Goal: Transaction & Acquisition: Purchase product/service

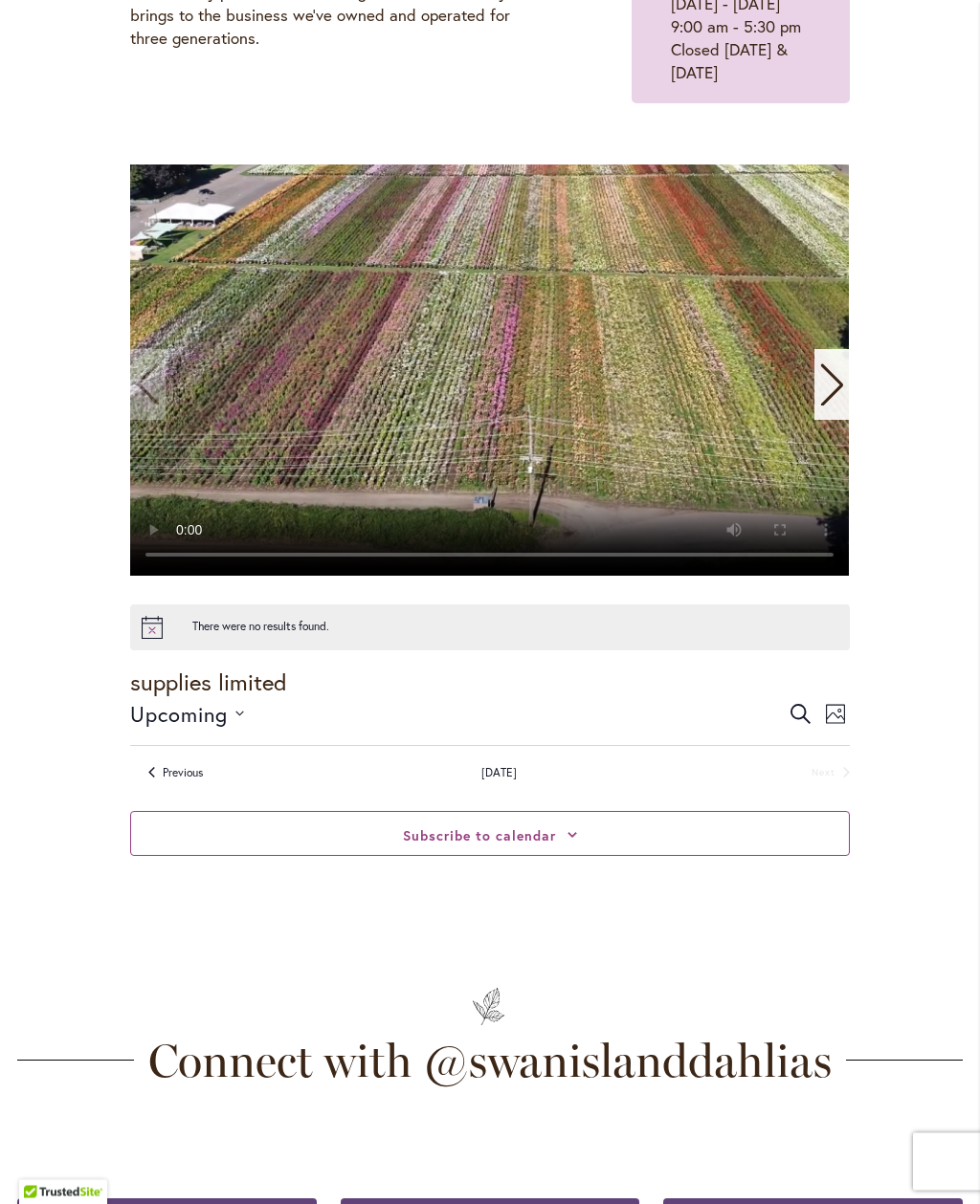
scroll to position [354, 0]
click at [264, 729] on div "Upcoming Upcoming Select date. *********" at bounding box center [457, 714] width 655 height 31
click at [244, 717] on icon "Click to toggle datepicker" at bounding box center [239, 714] width 9 height 6
click at [833, 406] on icon "Next slide" at bounding box center [831, 384] width 22 height 42
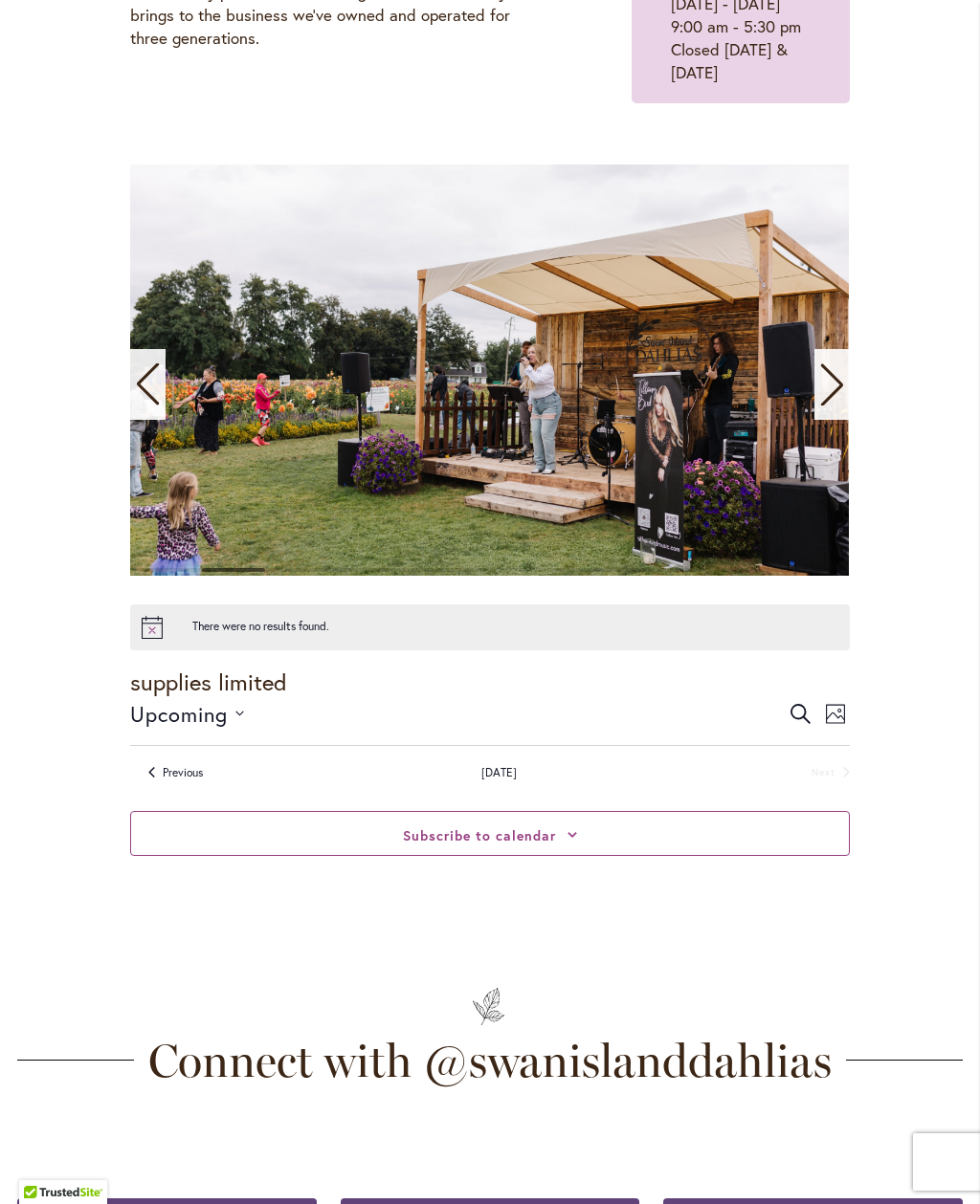
click at [869, 413] on div "0 events found. Home Events Upcoming Events Events Calendar We are very proud o…" at bounding box center [490, 398] width 945 height 1131
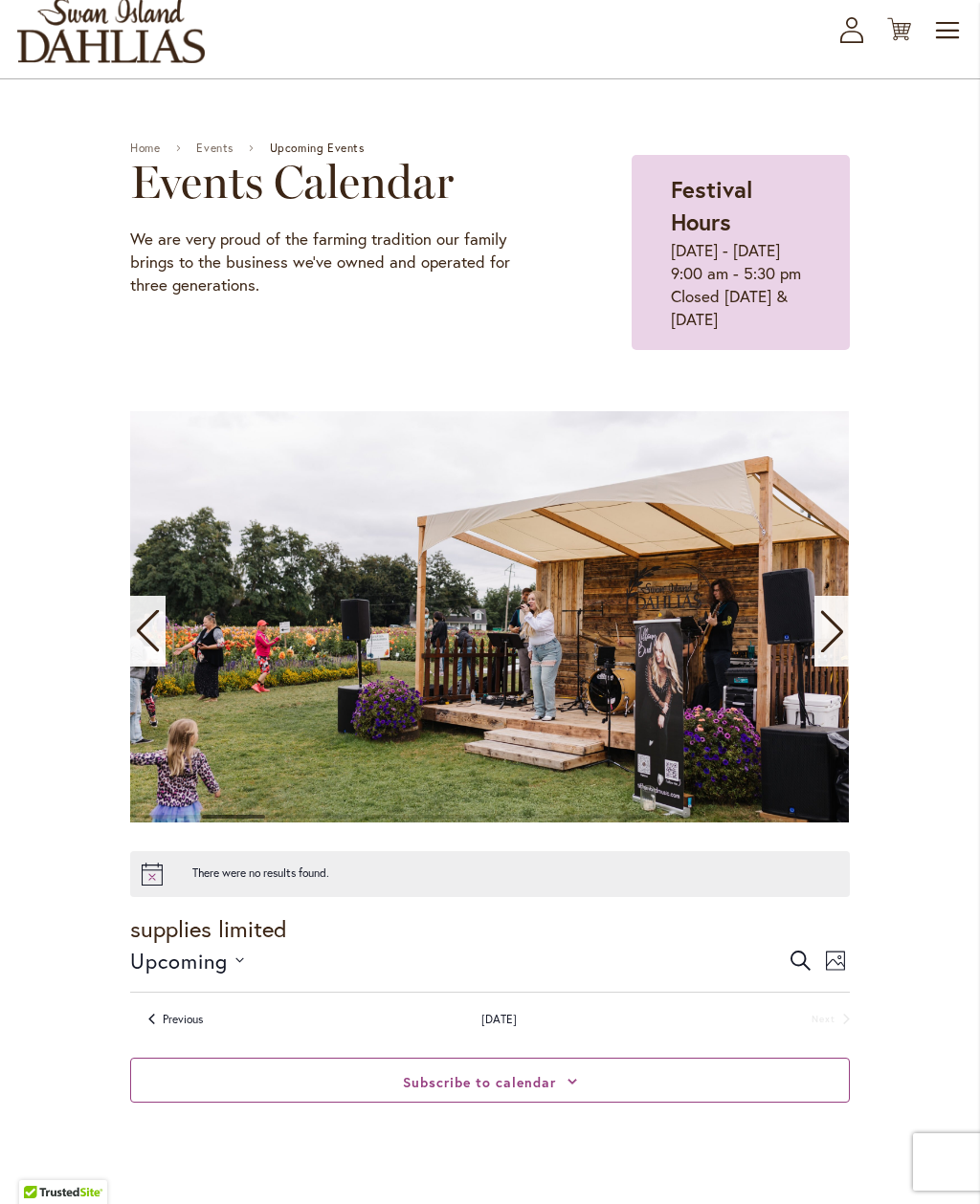
scroll to position [0, 0]
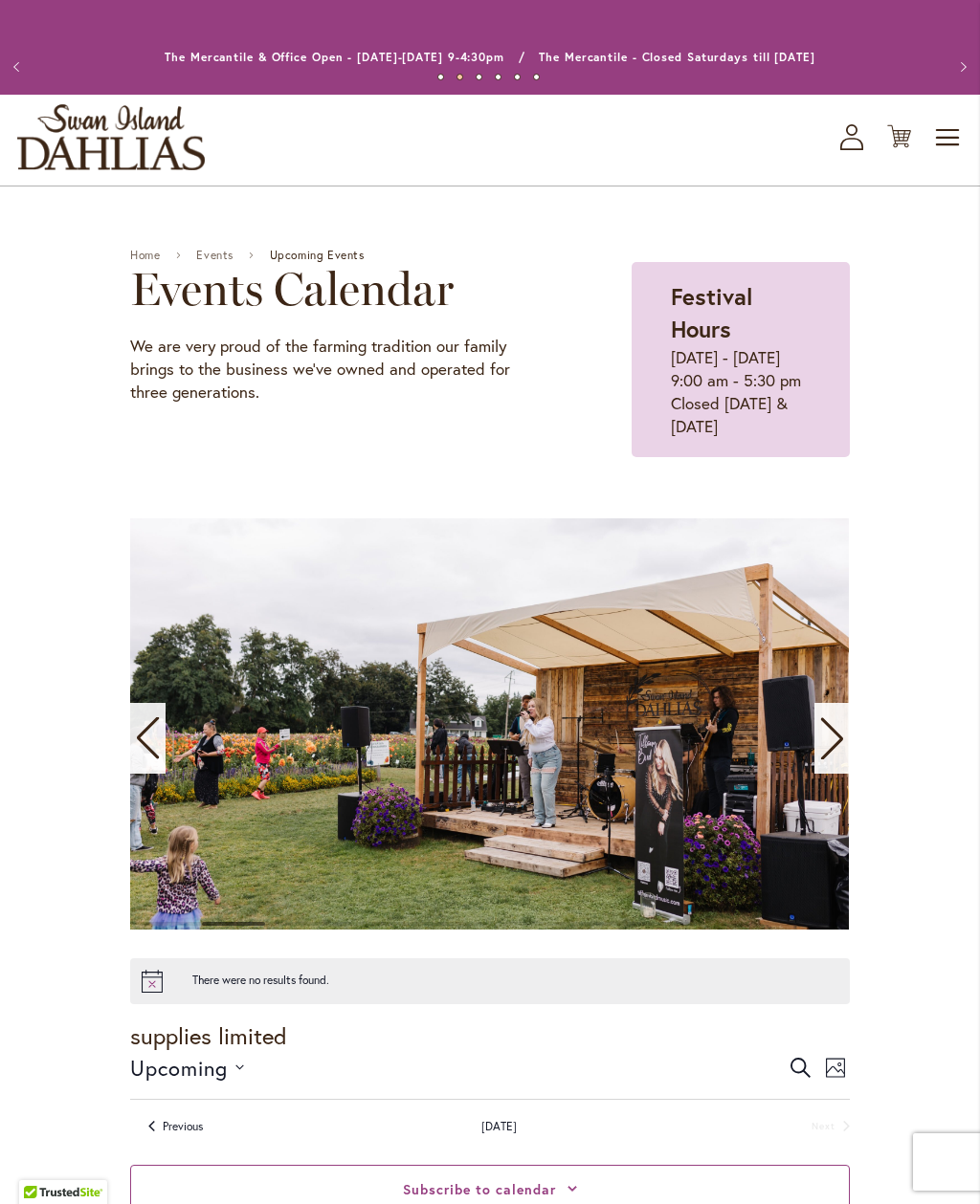
click at [960, 143] on span "Toggle Nav" at bounding box center [947, 137] width 28 height 38
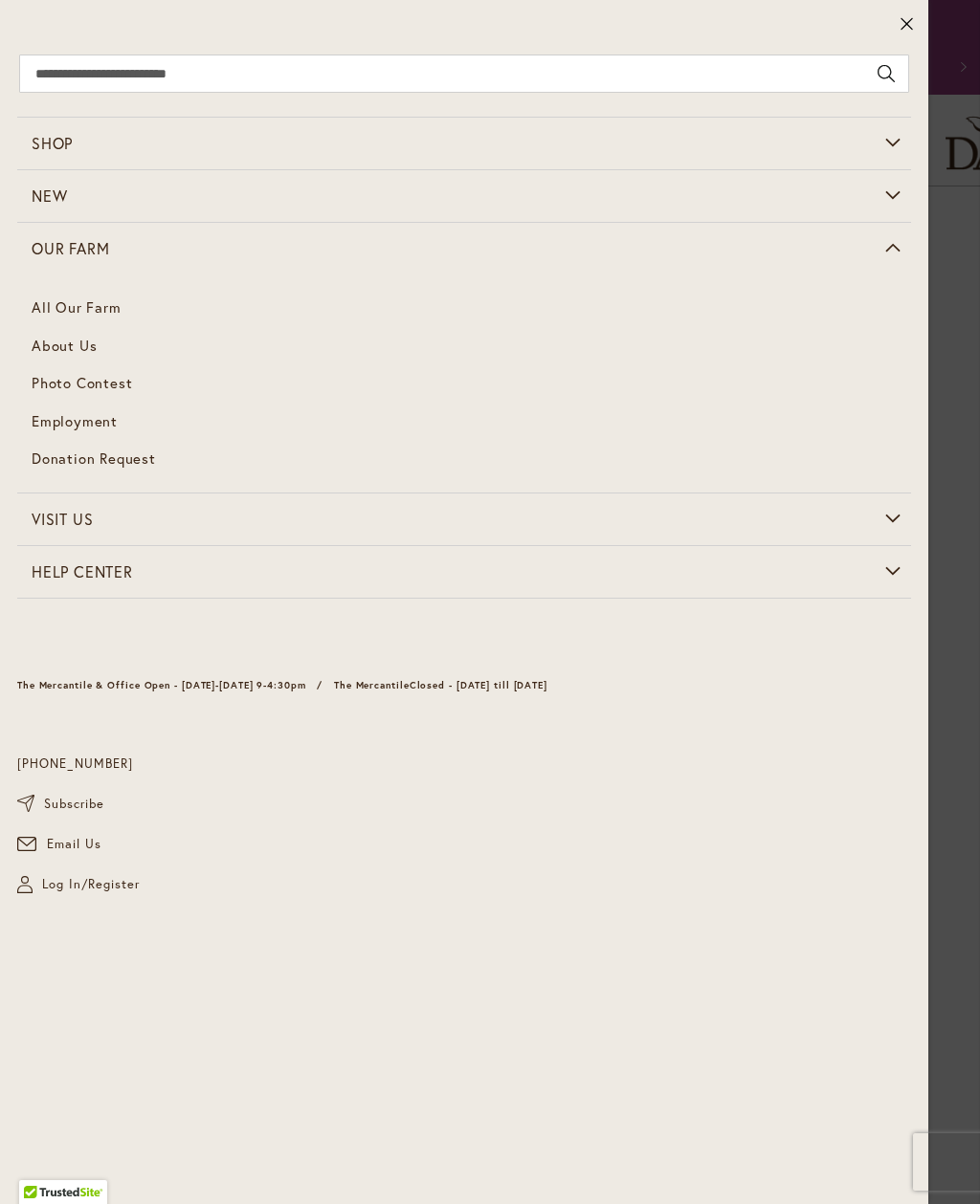
click at [122, 312] on link "All Our Farm" at bounding box center [464, 307] width 893 height 38
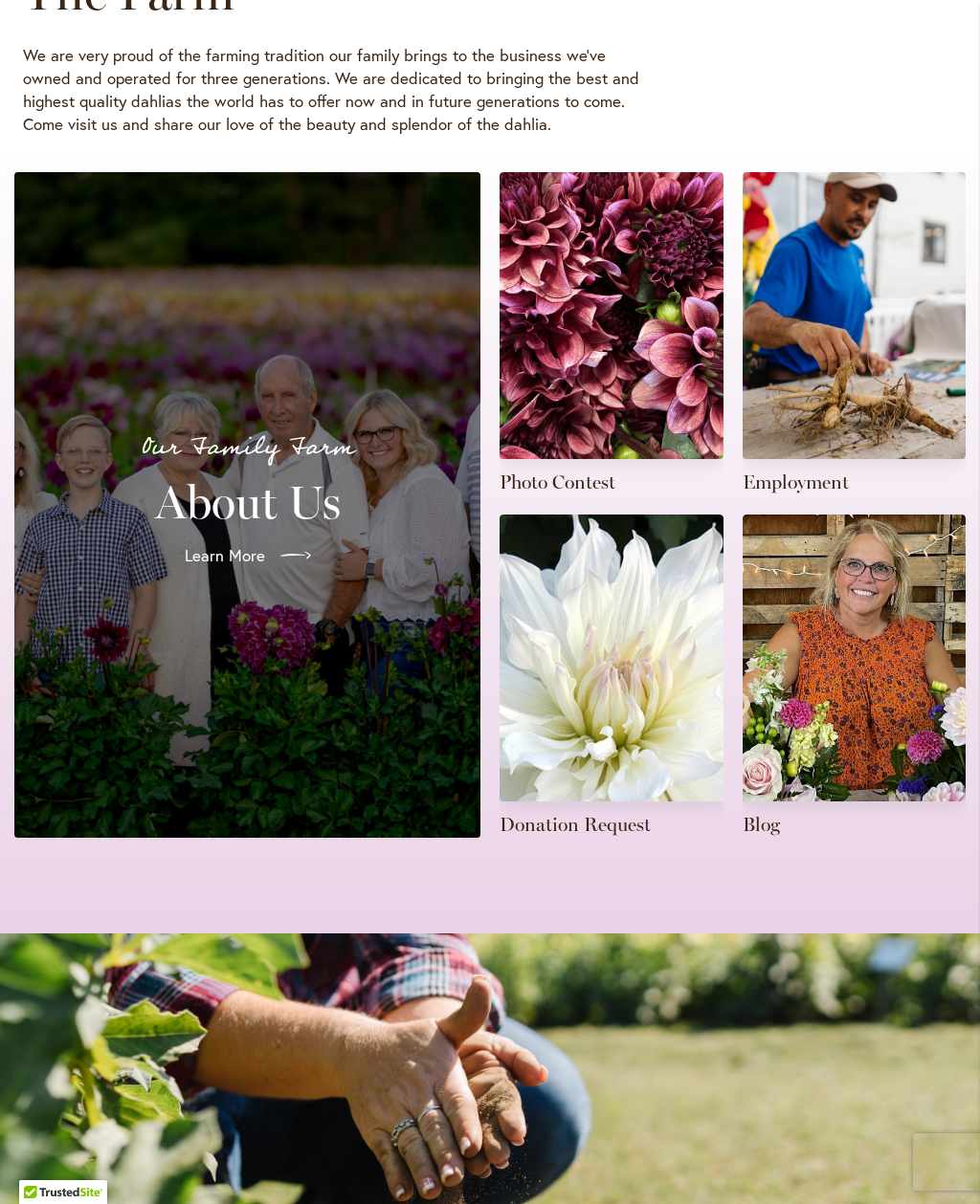
scroll to position [307, 0]
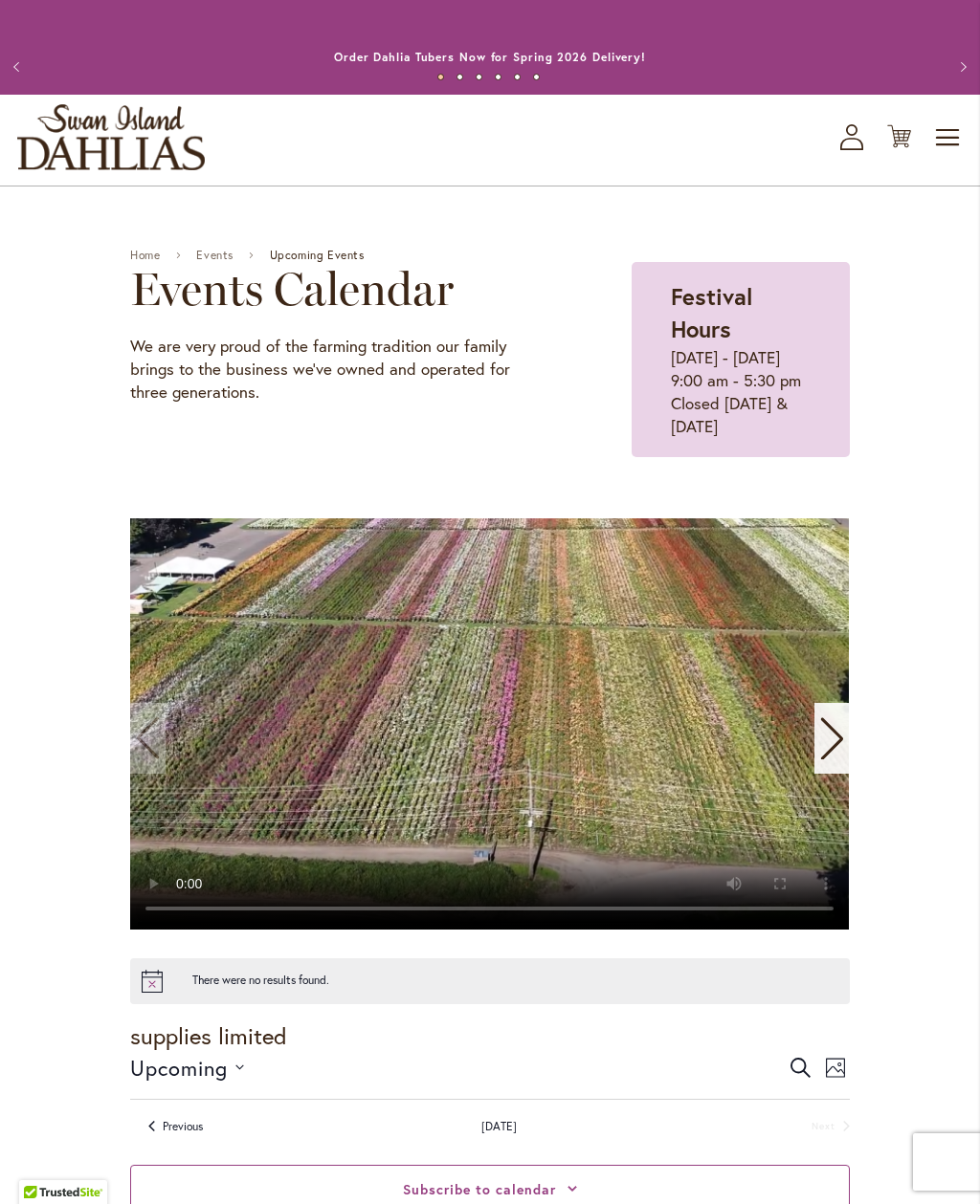
click at [943, 157] on span "Toggle Nav" at bounding box center [947, 137] width 28 height 38
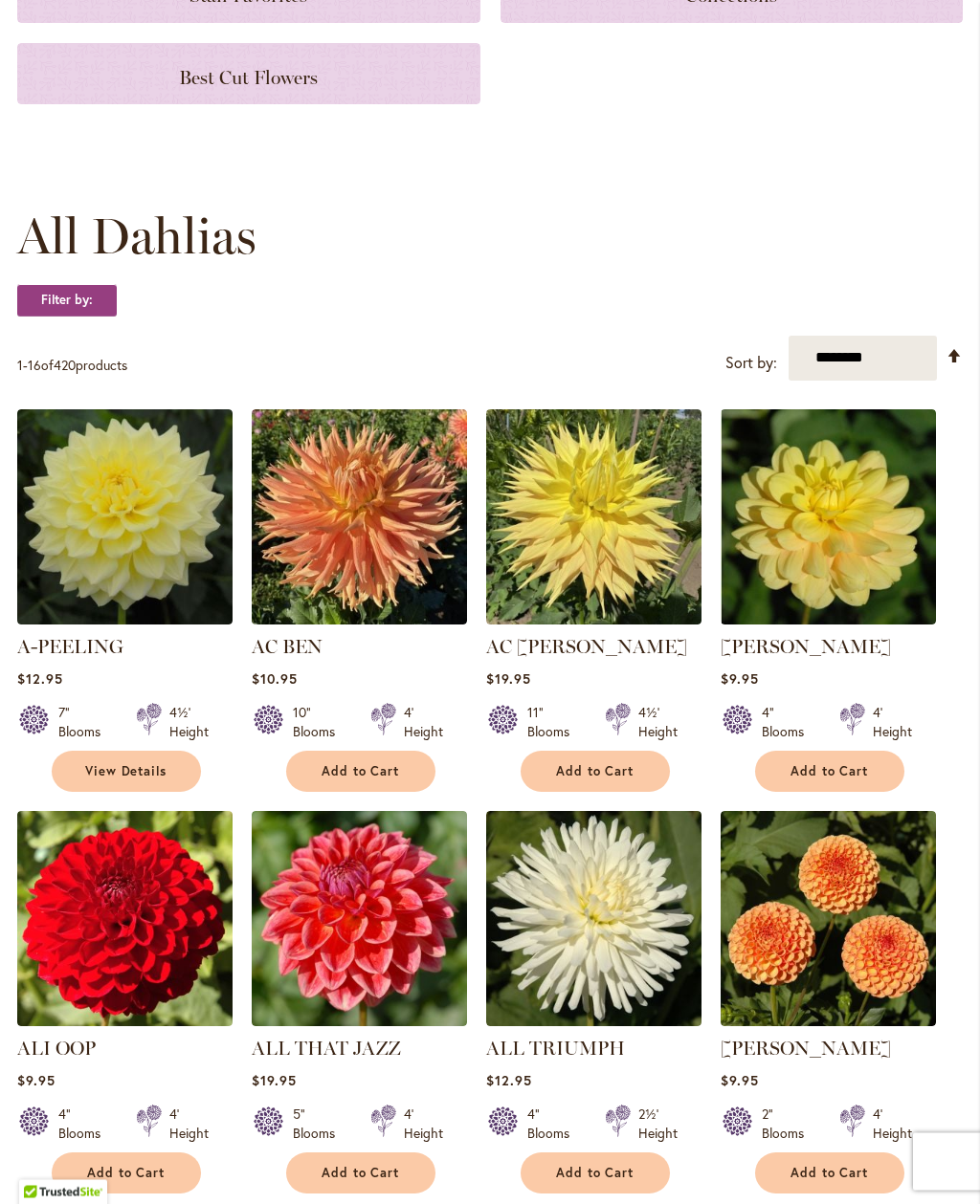
scroll to position [373, 0]
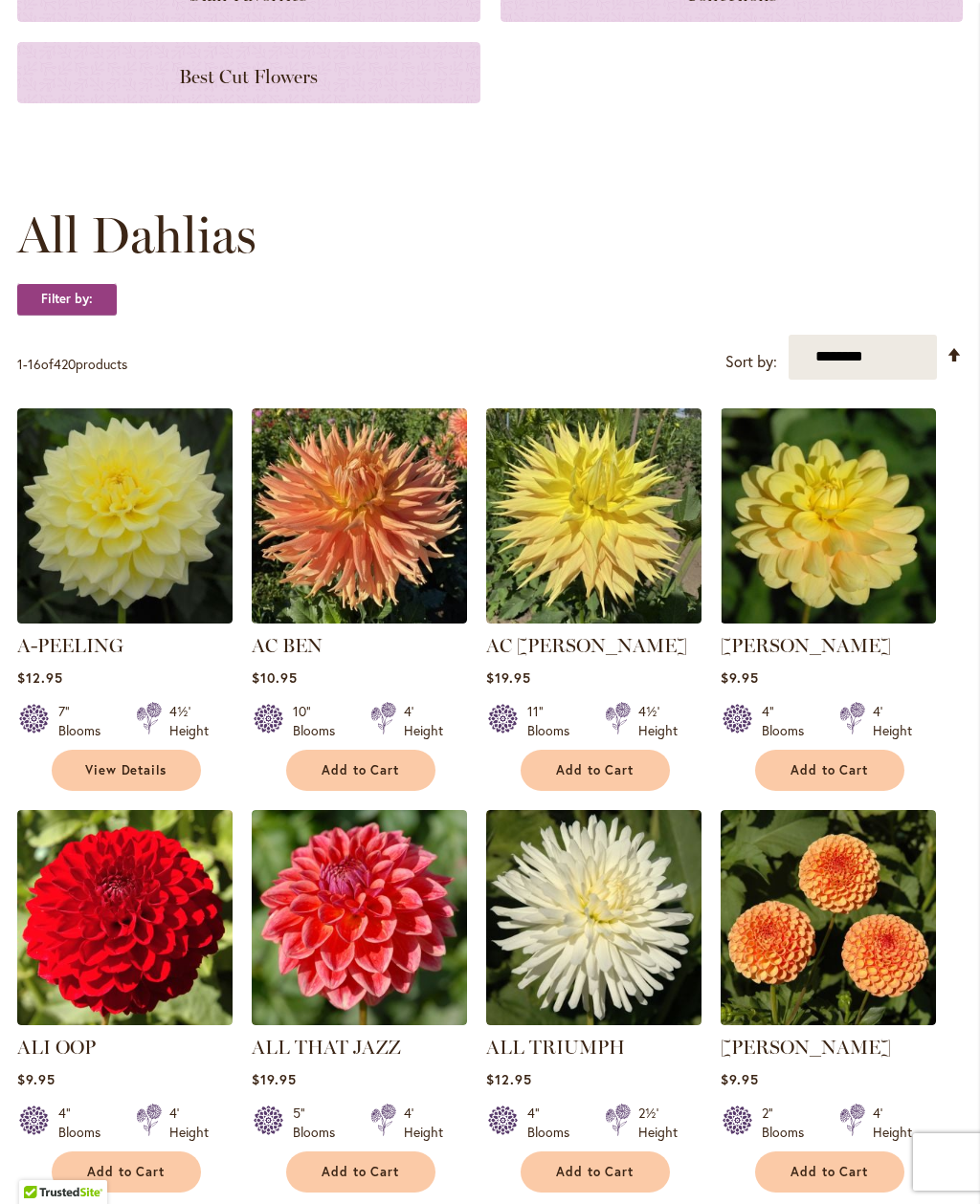
click at [390, 522] on img at bounding box center [359, 516] width 216 height 215
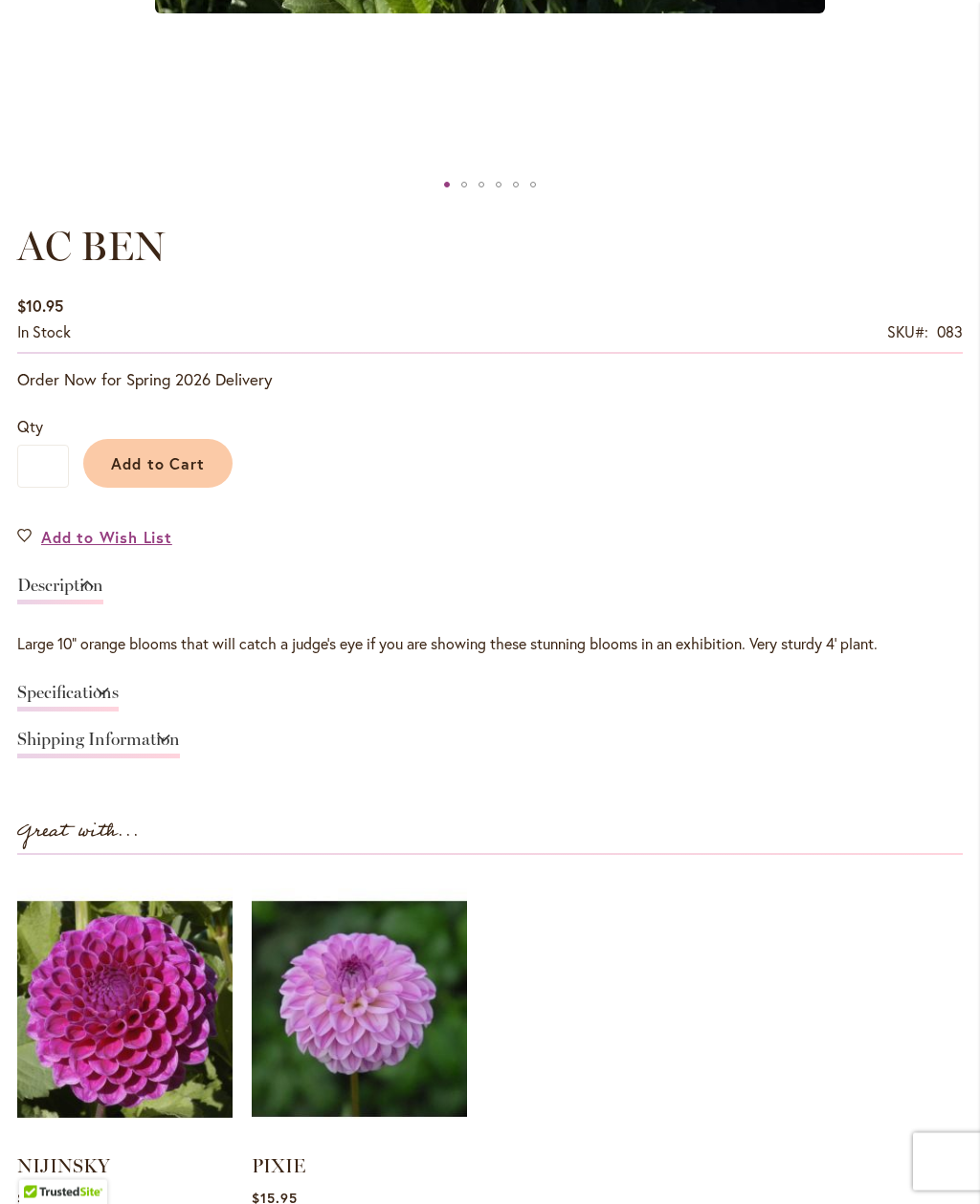
scroll to position [1065, 0]
click at [119, 703] on link "Specifications" at bounding box center [68, 697] width 101 height 27
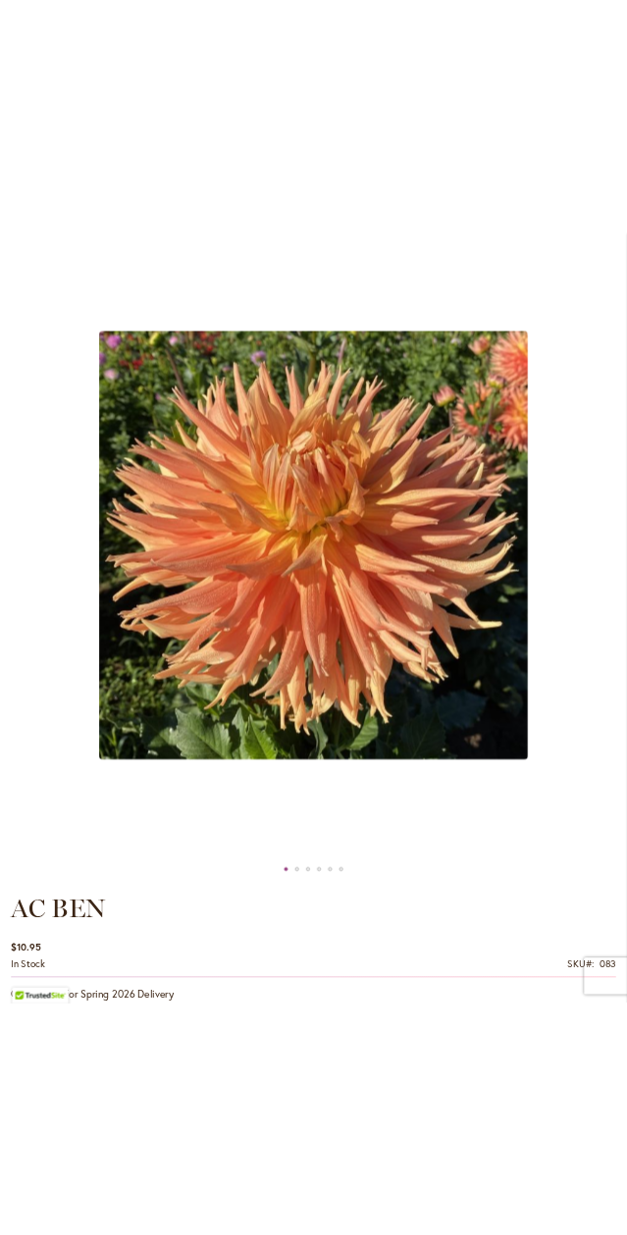
scroll to position [0, 0]
